Goal: Transaction & Acquisition: Purchase product/service

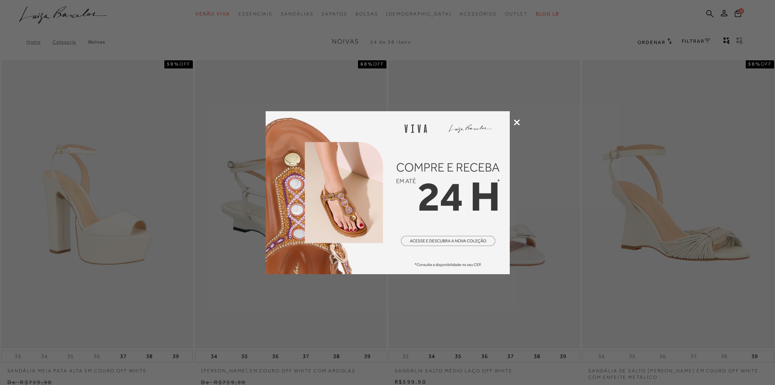
click at [514, 122] on icon at bounding box center [517, 122] width 6 height 6
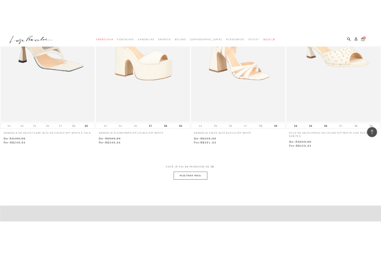
scroll to position [1913, 0]
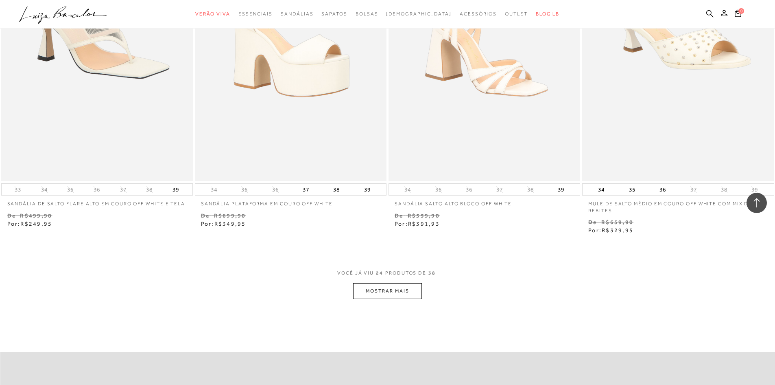
click at [402, 297] on button "MOSTRAR MAIS" at bounding box center [387, 291] width 68 height 16
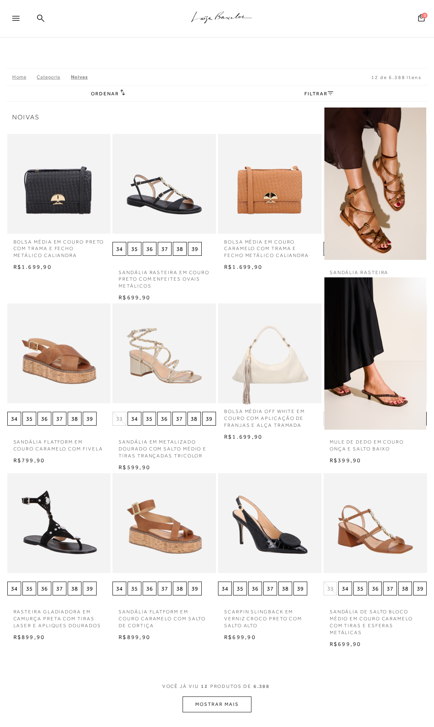
click at [81, 77] on link "Noivas" at bounding box center [79, 77] width 17 height 6
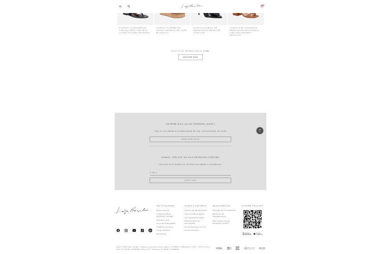
scroll to position [520, 0]
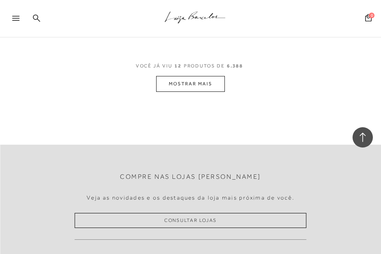
click at [37, 16] on icon at bounding box center [36, 18] width 7 height 8
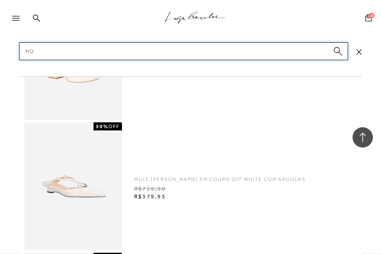
type input "n"
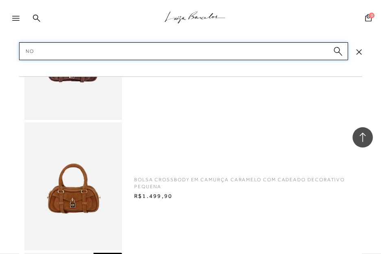
type input "n"
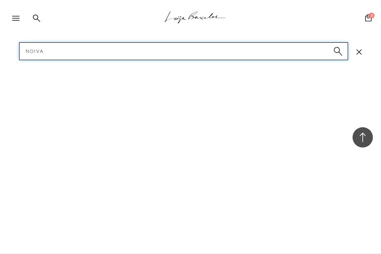
type input "noivas"
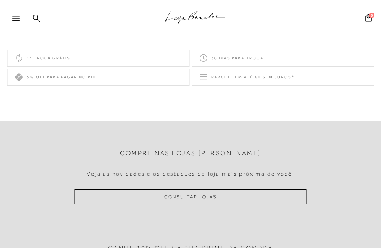
scroll to position [1099, 0]
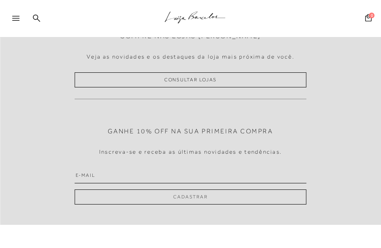
click at [18, 19] on icon at bounding box center [15, 18] width 7 height 5
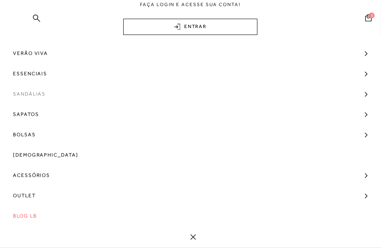
scroll to position [45, 0]
click at [355, 91] on link "Sandálias" at bounding box center [190, 93] width 381 height 20
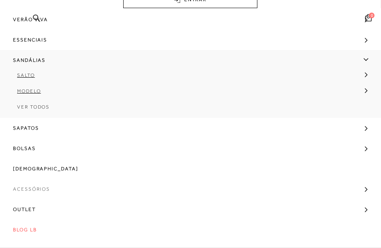
scroll to position [85, 0]
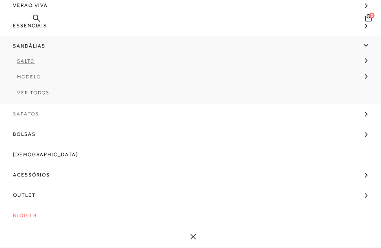
click at [357, 114] on link "Sapatos" at bounding box center [190, 114] width 381 height 20
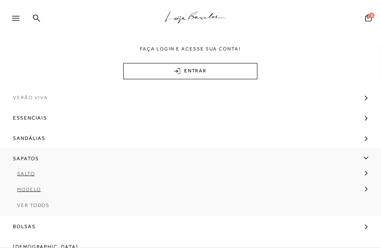
scroll to position [692, 0]
click at [36, 19] on icon at bounding box center [36, 17] width 7 height 7
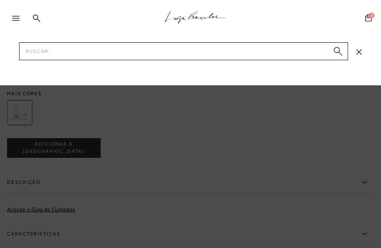
click at [56, 49] on input "Pesquisar" at bounding box center [183, 51] width 329 height 18
type input "noivas"
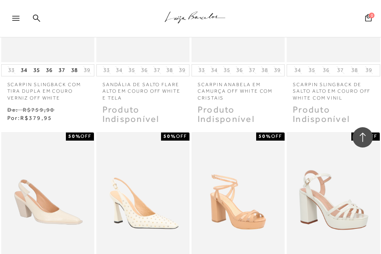
scroll to position [1954, 0]
